Goal: Task Accomplishment & Management: Use online tool/utility

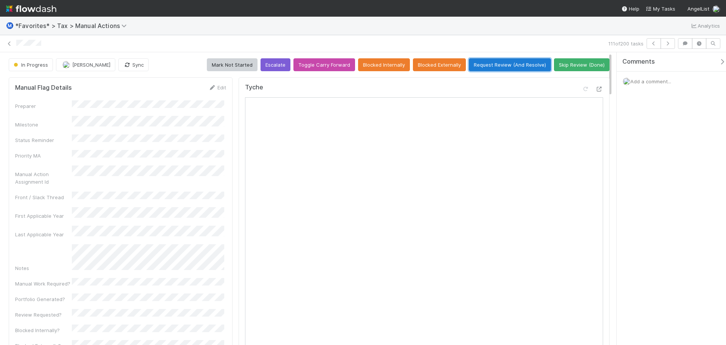
click at [494, 62] on button "Request Review (And Resolve)" at bounding box center [510, 64] width 82 height 13
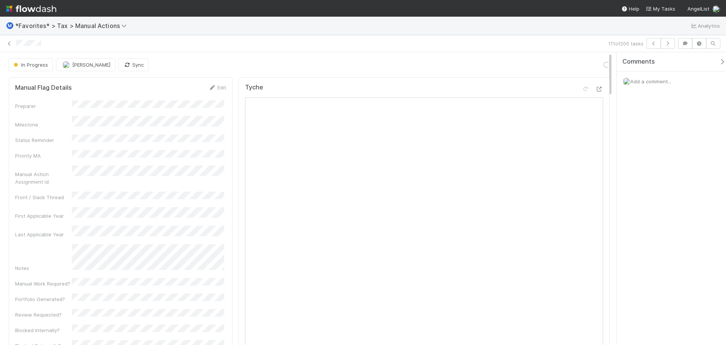
click at [646, 79] on span "Add a comment..." at bounding box center [650, 81] width 41 height 6
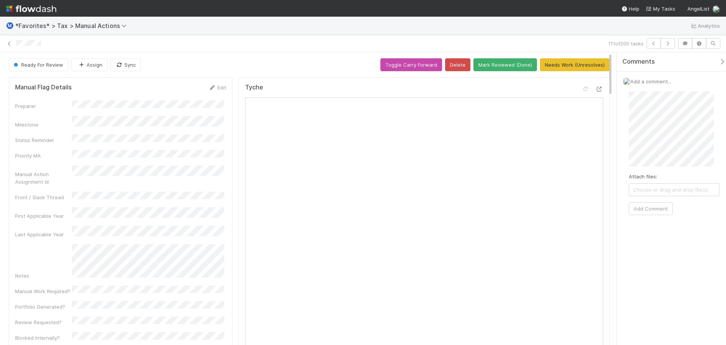
click at [690, 246] on div "Comments Add a comment... Attach files: Choose or drag and drop file(s) Add Com…" at bounding box center [674, 158] width 115 height 213
click at [7, 43] on icon at bounding box center [10, 43] width 8 height 5
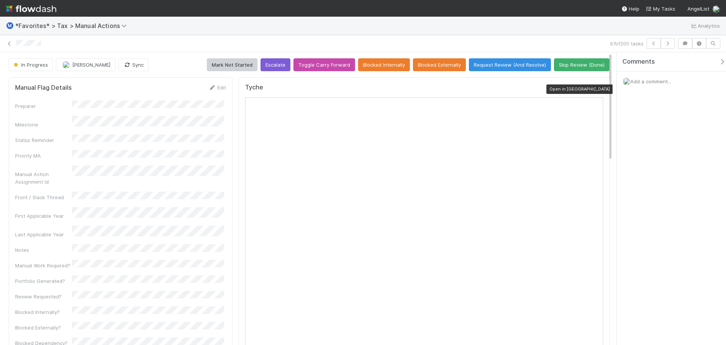
click at [596, 88] on icon at bounding box center [600, 89] width 8 height 5
